Goal: Task Accomplishment & Management: Manage account settings

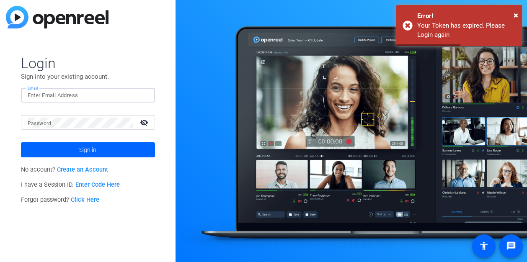
click at [133, 100] on input "Email" at bounding box center [88, 96] width 121 height 10
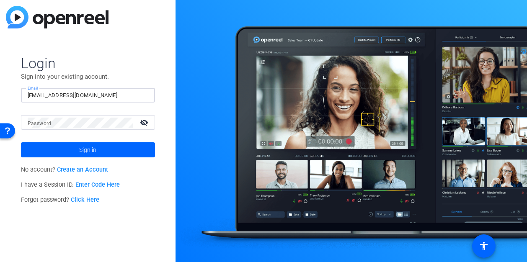
click at [99, 88] on div "[EMAIL_ADDRESS][DOMAIN_NAME]" at bounding box center [88, 95] width 121 height 15
click at [93, 99] on input "[EMAIL_ADDRESS][DOMAIN_NAME]" at bounding box center [88, 96] width 121 height 10
click at [138, 98] on input "[EMAIL_ADDRESS][PERSON_NAME][DOMAIN_NAME]" at bounding box center [88, 96] width 121 height 10
click at [137, 98] on input "[EMAIL_ADDRESS][PERSON_NAME][DOMAIN_NAME]" at bounding box center [88, 96] width 121 height 10
click at [137, 99] on input "[EMAIL_ADDRESS][PERSON_NAME][DOMAIN_NAME]" at bounding box center [88, 96] width 121 height 10
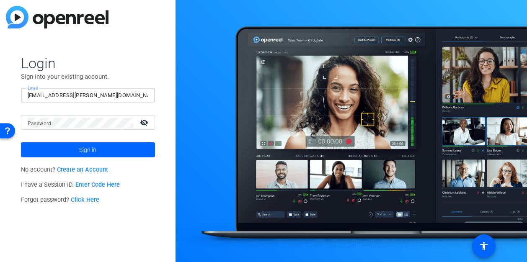
click at [112, 95] on input "[EMAIL_ADDRESS][PERSON_NAME][DOMAIN_NAME]" at bounding box center [88, 96] width 121 height 10
click at [47, 97] on input "[EMAIL_ADDRESS][PERSON_NAME][DOMAIN_NAME]" at bounding box center [88, 96] width 121 height 10
click at [47, 96] on input "[EMAIL_ADDRESS][PERSON_NAME][DOMAIN_NAME]" at bounding box center [88, 96] width 121 height 10
click at [21, 143] on button "Sign in" at bounding box center [88, 150] width 134 height 15
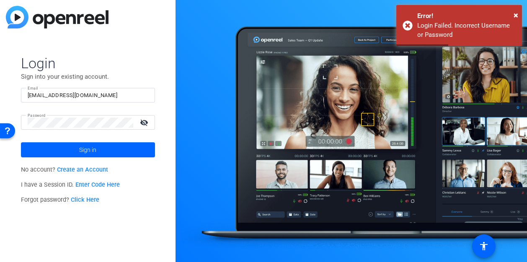
click at [90, 98] on input "[EMAIL_ADDRESS][DOMAIN_NAME]" at bounding box center [88, 96] width 121 height 10
click at [120, 95] on input "[EMAIL_ADDRESS][DOMAIN_NAME]" at bounding box center [88, 96] width 121 height 10
drag, startPoint x: 120, startPoint y: 95, endPoint x: 40, endPoint y: 98, distance: 80.5
click at [40, 98] on input "[EMAIL_ADDRESS][DOMAIN_NAME]" at bounding box center [88, 96] width 121 height 10
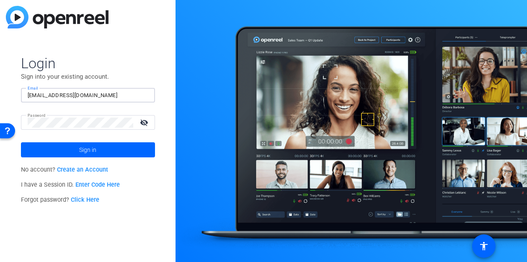
click at [121, 97] on input "[EMAIL_ADDRESS][DOMAIN_NAME]" at bounding box center [88, 96] width 121 height 10
click at [121, 96] on input "[EMAIL_ADDRESS][DOMAIN_NAME]" at bounding box center [88, 96] width 121 height 10
type input "[PERSON_NAME][EMAIL_ADDRESS][PERSON_NAME][DOMAIN_NAME]"
click at [142, 76] on p "Sign into your existing account." at bounding box center [88, 76] width 134 height 9
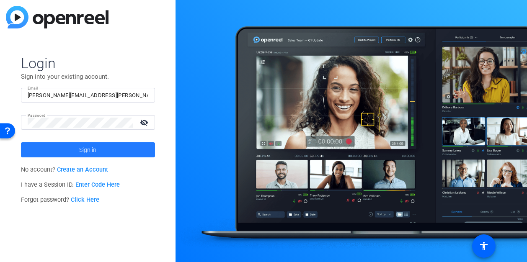
click at [102, 150] on span at bounding box center [88, 150] width 134 height 20
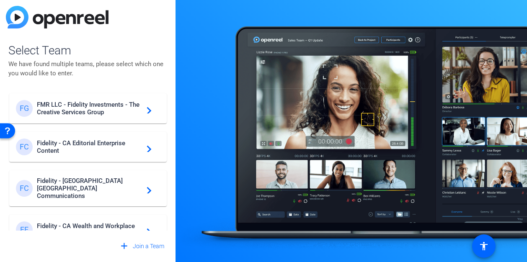
click at [104, 114] on span "FMR LLC - Fidelity Investments - The Creative Services Group" at bounding box center [89, 108] width 105 height 15
